Goal: Information Seeking & Learning: Check status

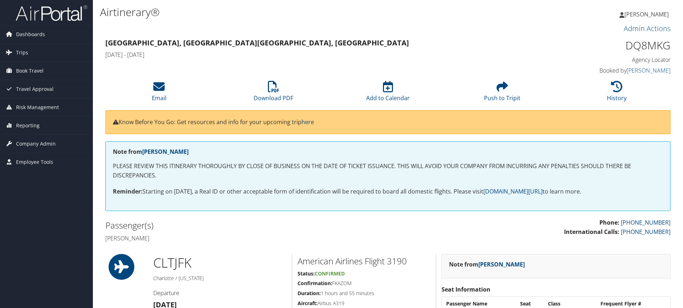
scroll to position [69, 4]
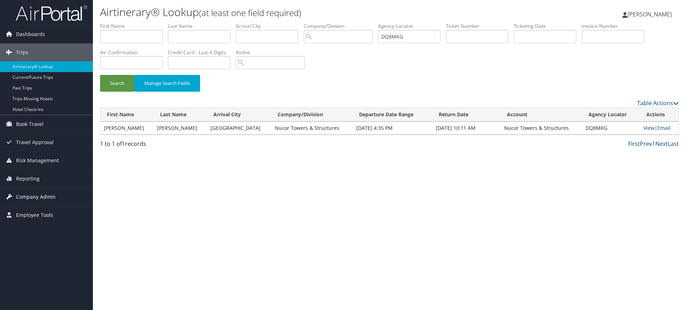
click at [49, 200] on span "Company Admin" at bounding box center [36, 197] width 40 height 18
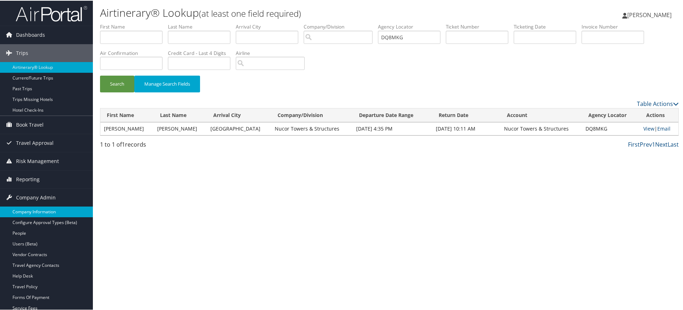
click at [42, 211] on link "Company Information" at bounding box center [46, 211] width 93 height 11
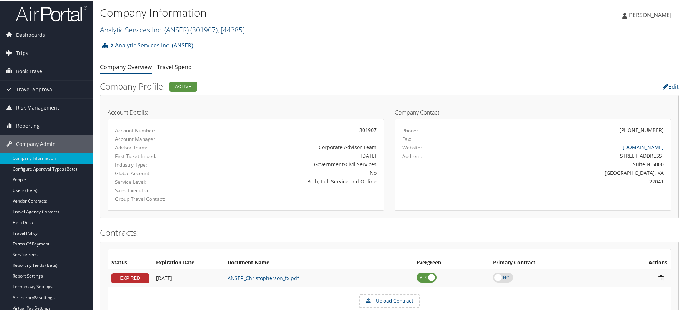
click at [205, 31] on span "( 301907 )" at bounding box center [203, 29] width 27 height 10
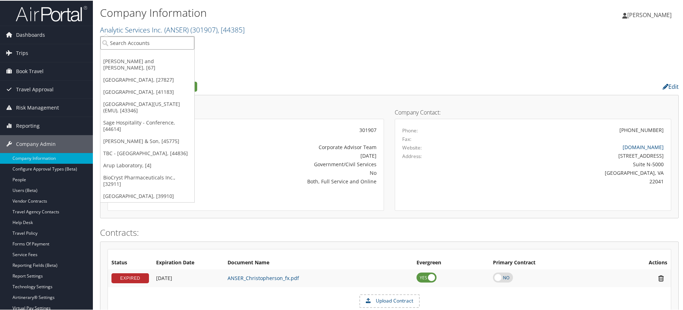
click at [169, 47] on input "search" at bounding box center [147, 42] width 94 height 13
paste input "NUCOR TOWERS AND STRUCTURES"
type input "NUCOR TOWER"
click at [197, 62] on div "Division" at bounding box center [168, 62] width 144 height 6
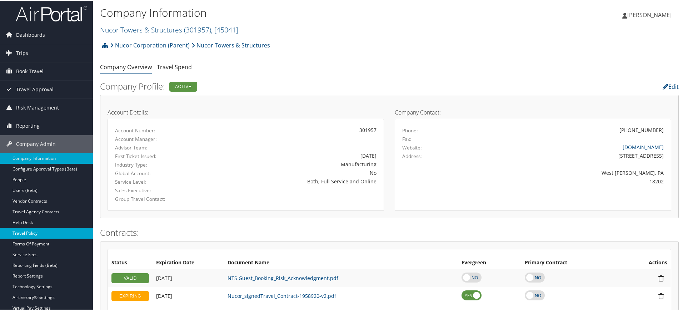
click at [48, 232] on link "Travel Policy" at bounding box center [46, 233] width 93 height 11
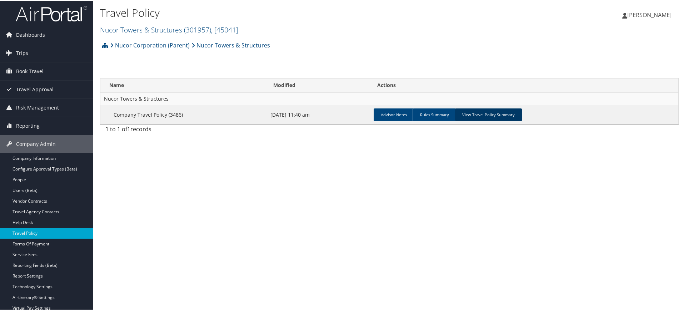
click at [482, 117] on link "View Travel Policy Summary" at bounding box center [488, 114] width 67 height 13
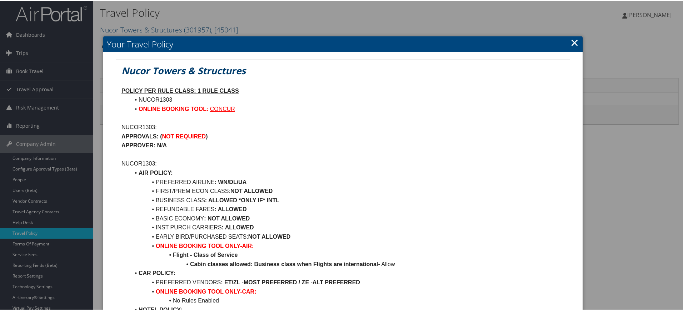
click at [572, 35] on link "×" at bounding box center [574, 42] width 8 height 14
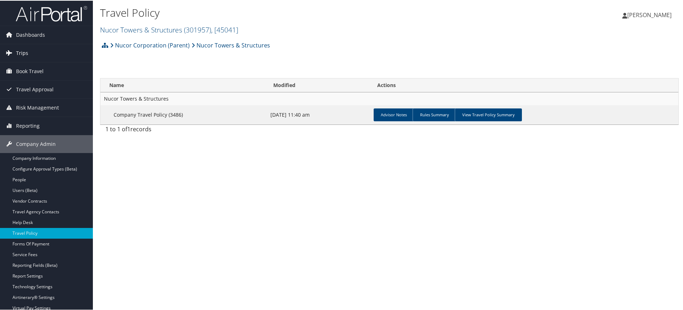
click at [36, 54] on link "Trips" at bounding box center [46, 53] width 93 height 18
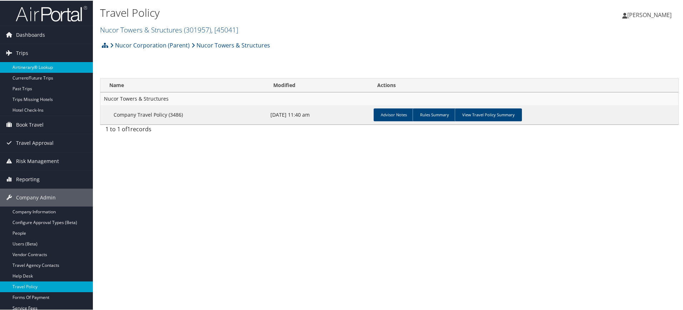
click at [40, 67] on link "Airtinerary® Lookup" at bounding box center [46, 66] width 93 height 11
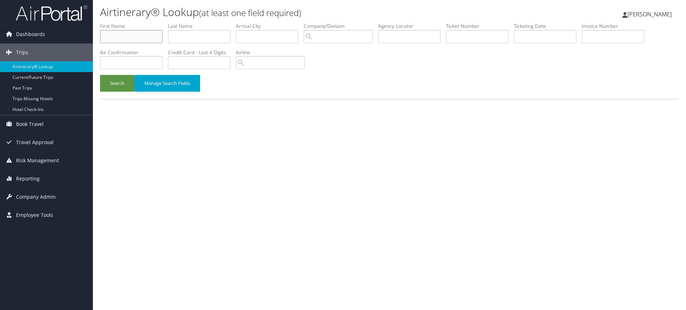
click at [149, 33] on input "text" at bounding box center [131, 36] width 63 height 13
paste input "[PERSON_NAME]"
type input "[PERSON_NAME]"
click at [175, 35] on input "text" at bounding box center [199, 36] width 63 height 13
paste input "[PERSON_NAME]"
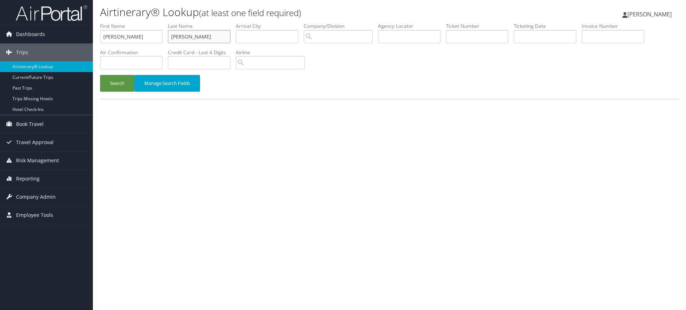
type input "[PERSON_NAME]"
click at [141, 36] on input "[PERSON_NAME]" at bounding box center [131, 36] width 63 height 13
paste input "Kennedi"
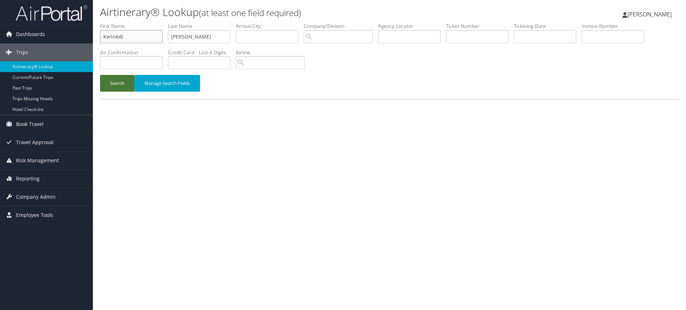
type input "Kennedi"
click at [126, 79] on button "Search" at bounding box center [117, 83] width 34 height 17
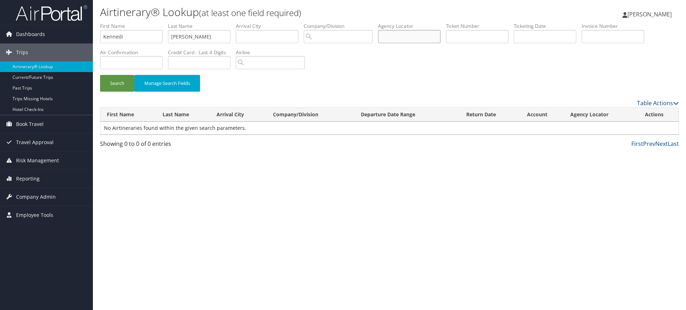
click at [424, 36] on input "text" at bounding box center [409, 36] width 63 height 13
paste input "DQ8SC8"
type input "DQ8SC8"
click at [201, 39] on input "Cooper" at bounding box center [199, 36] width 63 height 13
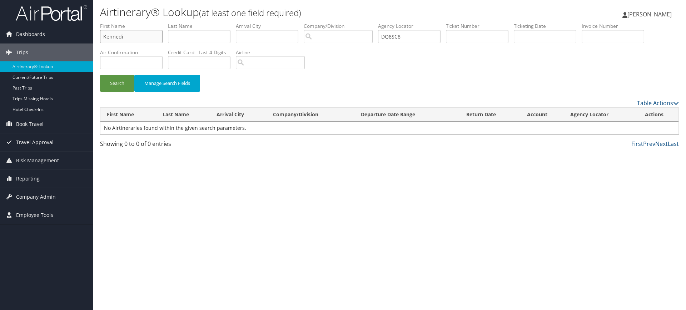
click at [156, 40] on input "Kennedi" at bounding box center [131, 36] width 63 height 13
click at [120, 85] on button "Search" at bounding box center [117, 83] width 34 height 17
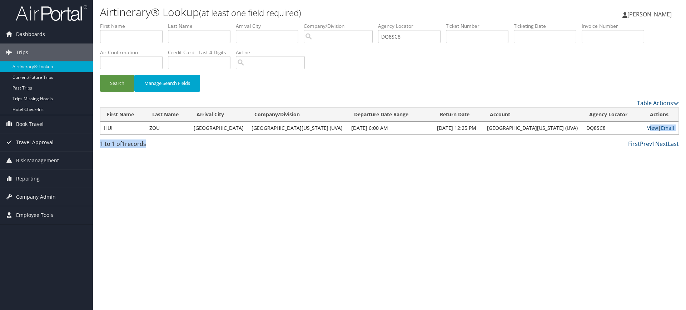
drag, startPoint x: 562, startPoint y: 170, endPoint x: 643, endPoint y: 129, distance: 91.5
click at [643, 129] on div "Airtinerary® Lookup (at least one field required) Akhilesh akshay Akhilesh aksh…" at bounding box center [389, 155] width 593 height 310
click at [523, 250] on div "Airtinerary® Lookup (at least one field required) Akhilesh akshay Akhilesh aksh…" at bounding box center [389, 155] width 593 height 310
click at [647, 128] on link "View" at bounding box center [652, 128] width 11 height 7
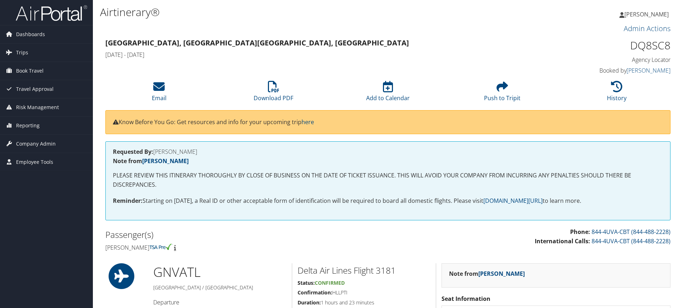
click at [273, 90] on icon at bounding box center [273, 86] width 11 height 11
